Goal: Find specific page/section: Find specific page/section

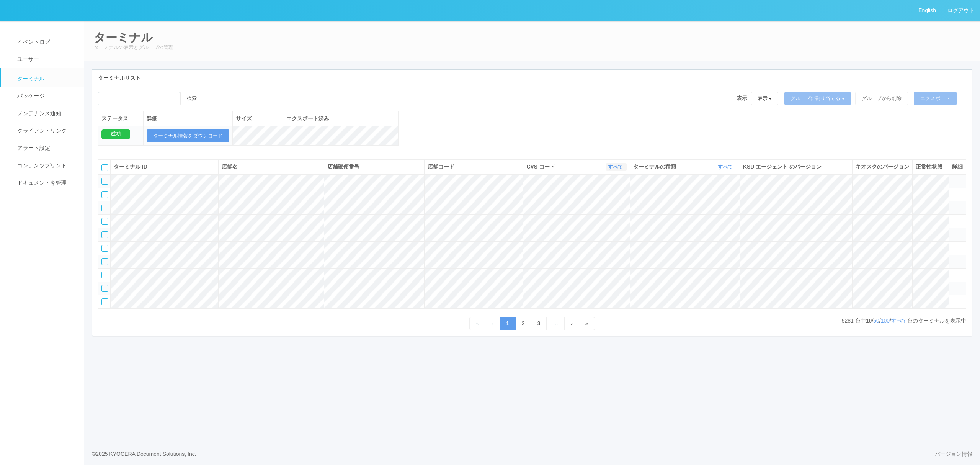
click at [608, 170] on link "すべて" at bounding box center [616, 167] width 17 height 6
click at [617, 199] on link "300035" at bounding box center [596, 193] width 60 height 10
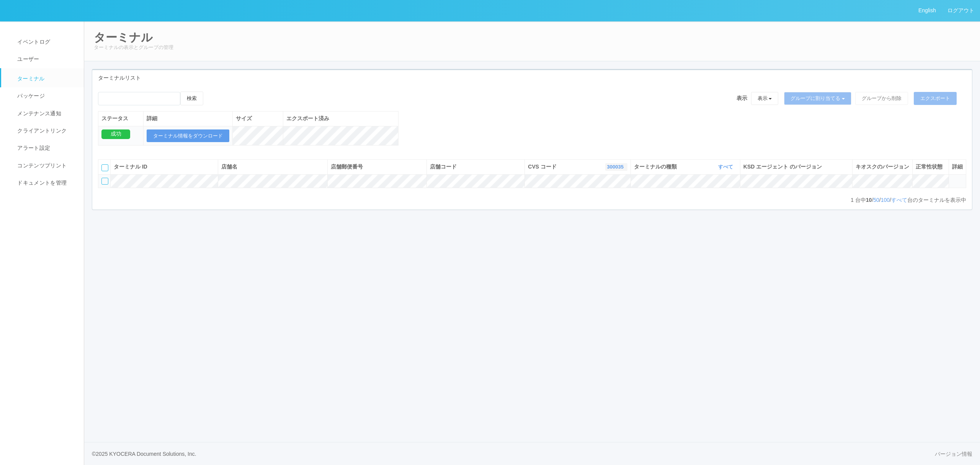
click at [616, 170] on link "300035" at bounding box center [616, 167] width 18 height 6
click at [584, 194] on link "300001" at bounding box center [597, 189] width 60 height 10
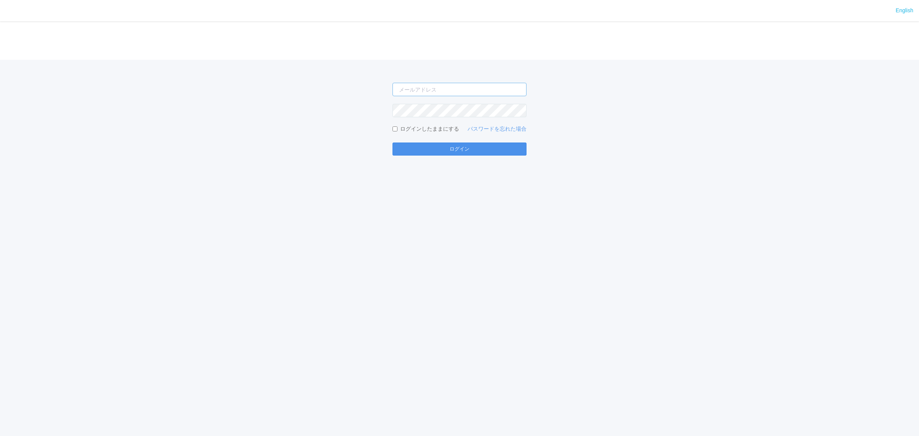
type input "atsushi.yoshida.z@dj.kyocera.com"
click at [399, 153] on button "ログイン" at bounding box center [459, 148] width 134 height 13
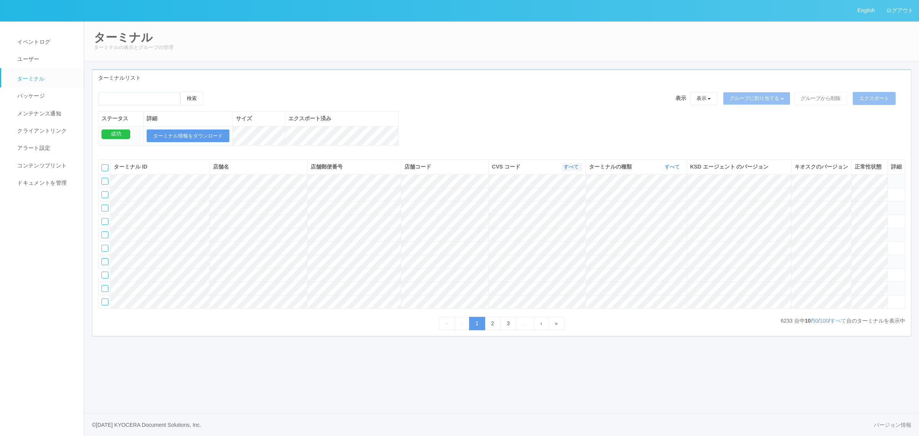
click at [580, 171] on button "すべて" at bounding box center [571, 167] width 21 height 8
click at [567, 225] on link "300001" at bounding box center [551, 219] width 60 height 10
click at [835, 323] on link "すべて" at bounding box center [838, 320] width 16 height 6
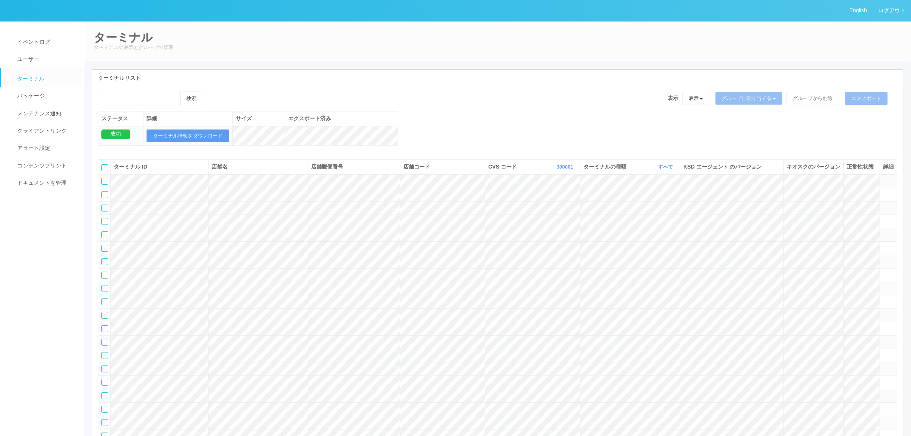
click at [509, 136] on div "検索 表示 表示 すべてのターミナル 未割り当てのターミナル グループを追加 グループ名を編集 アーカイブ済みのターミナル グループに割り当てる グループを追…" at bounding box center [497, 122] width 811 height 62
drag, startPoint x: 506, startPoint y: 127, endPoint x: 592, endPoint y: 40, distance: 122.1
click at [592, 40] on h2 "ターミナル" at bounding box center [498, 37] width 808 height 13
drag, startPoint x: 769, startPoint y: 37, endPoint x: 634, endPoint y: 116, distance: 156.6
click at [634, 116] on div "検索 表示 表示 すべてのターミナル 未割り当てのターミナル グループを追加 グループ名を編集 アーカイブ済みのターミナル グループに割り当てる グループを追…" at bounding box center [497, 122] width 811 height 62
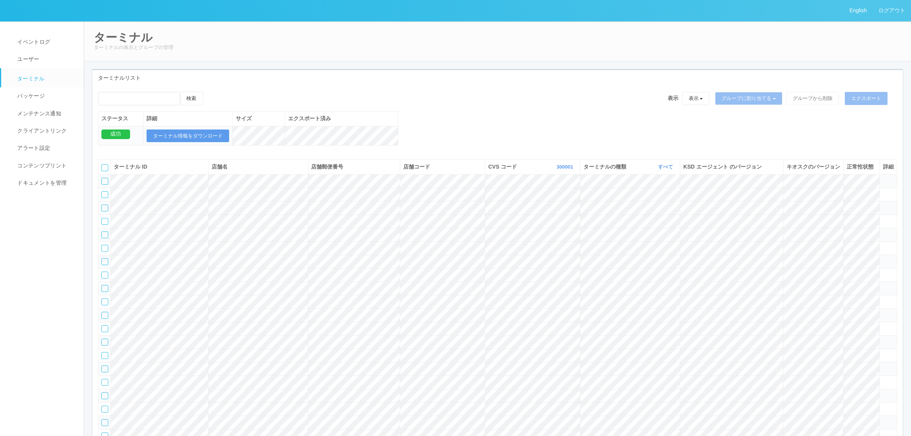
scroll to position [3124, 0]
